Goal: Find contact information: Obtain details needed to contact an individual or organization

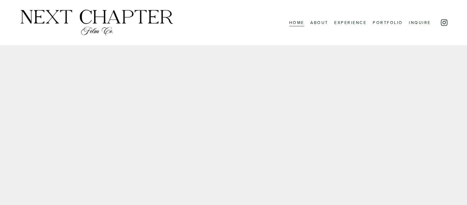
click at [356, 23] on link "Experience" at bounding box center [350, 22] width 32 height 8
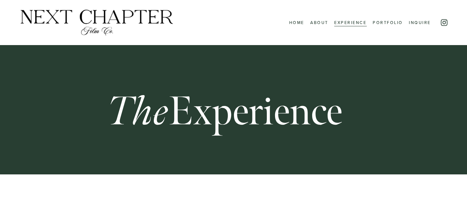
click at [417, 20] on link "Inquire" at bounding box center [420, 22] width 22 height 8
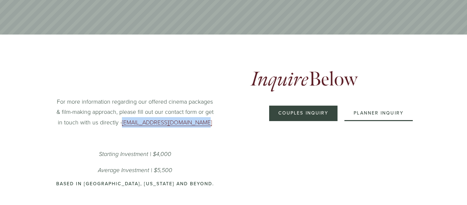
drag, startPoint x: 206, startPoint y: 126, endPoint x: 126, endPoint y: 121, distance: 80.1
click at [126, 121] on p "For more information regarding our offered cinema packages & film-making approa…" at bounding box center [135, 112] width 161 height 32
copy link "Contact@NextChapterFilm.com"
